Goal: Task Accomplishment & Management: Manage account settings

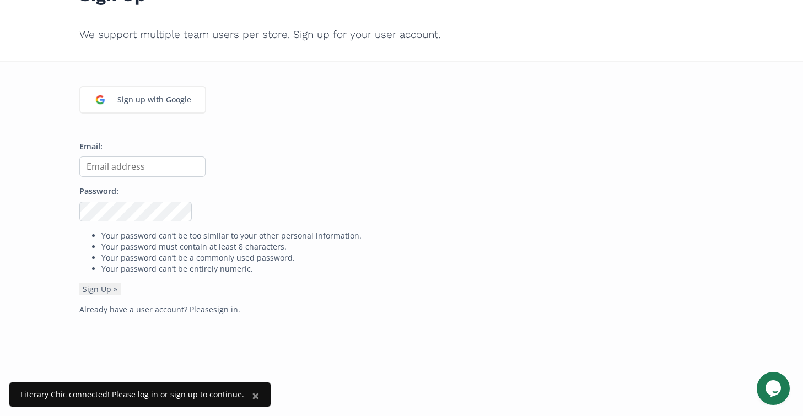
scroll to position [103, 0]
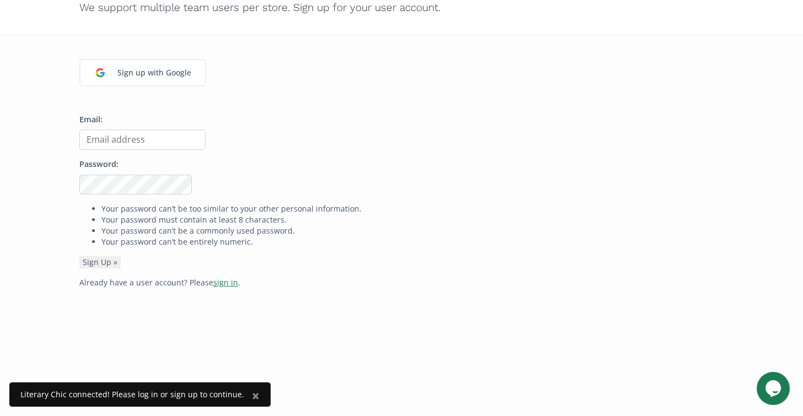
click at [218, 284] on link "sign in" at bounding box center [225, 282] width 25 height 10
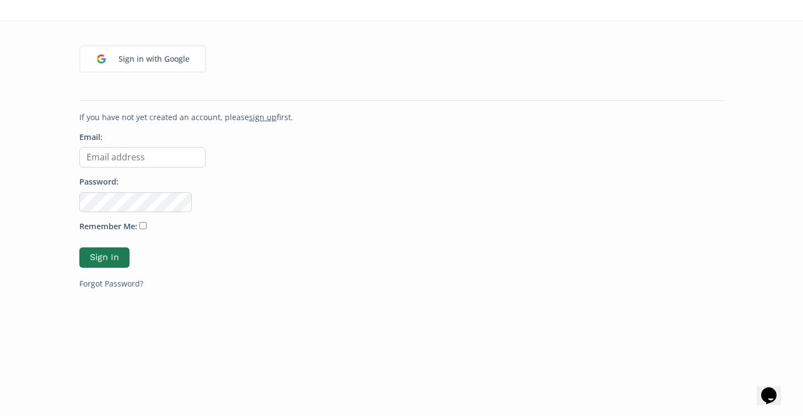
scroll to position [148, 0]
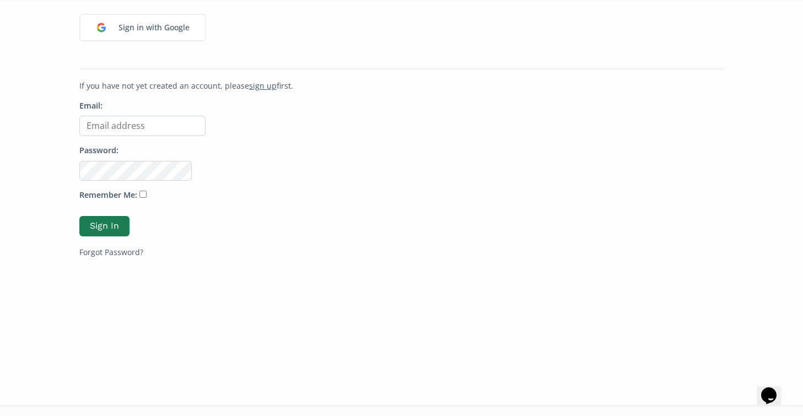
click at [112, 129] on input "Email:" at bounding box center [142, 126] width 126 height 20
type input "tiffanyshannonbooks@gmail.com"
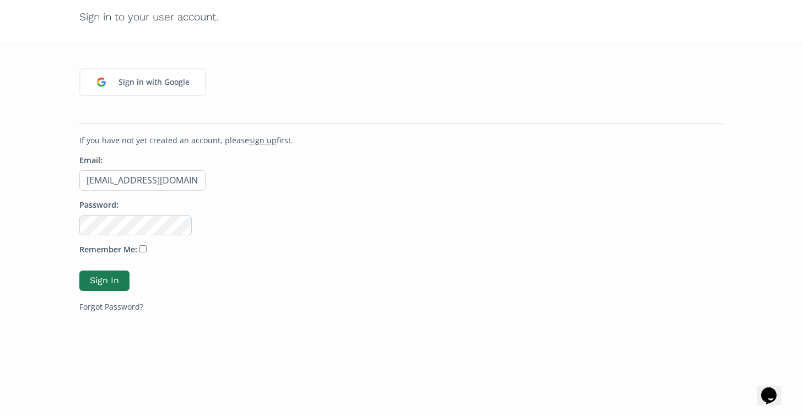
click at [140, 248] on input "Remember Me:" at bounding box center [142, 248] width 7 height 7
checkbox input "true"
click at [102, 277] on button "Sign In" at bounding box center [104, 281] width 53 height 24
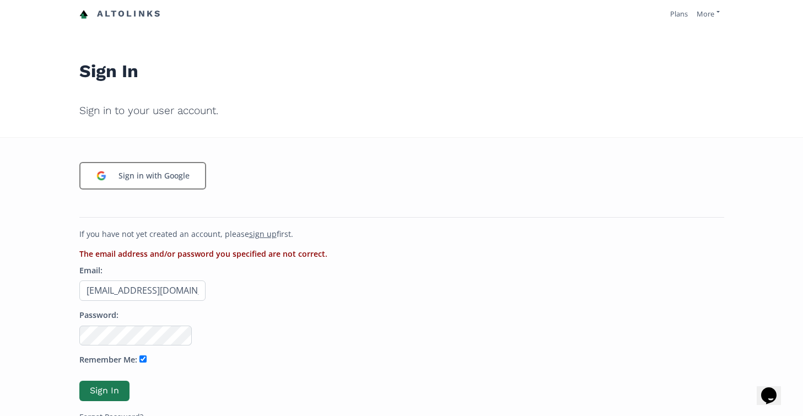
click at [129, 175] on div "Sign in with Google" at bounding box center [154, 175] width 82 height 23
